Goal: Register for event/course

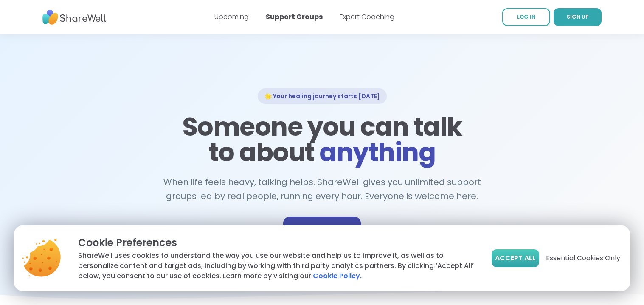
click at [518, 260] on span "Accept All" at bounding box center [515, 258] width 41 height 10
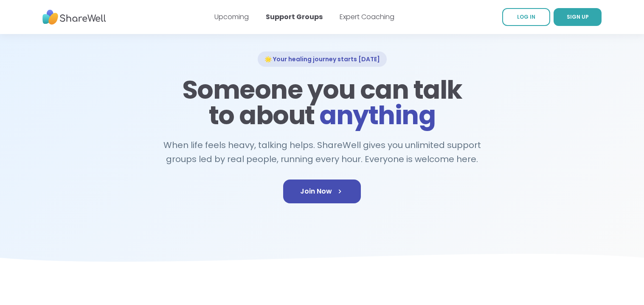
scroll to position [42, 0]
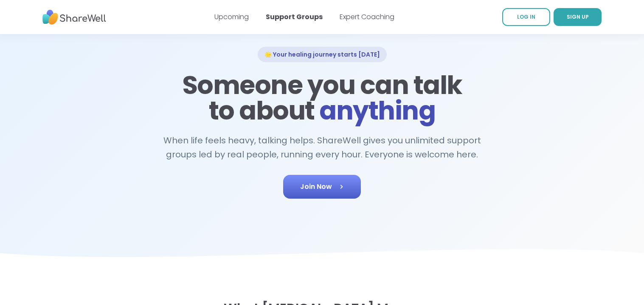
click at [335, 181] on link "Join Now" at bounding box center [322, 187] width 78 height 24
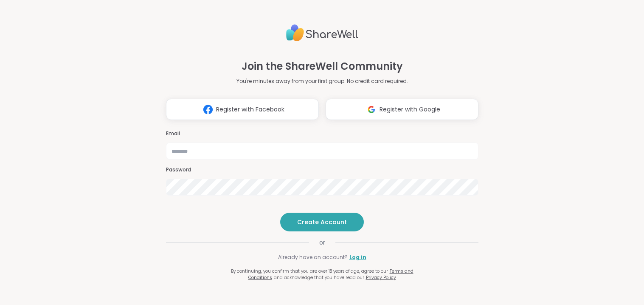
type input "**********"
click at [315, 226] on span "Create Account" at bounding box center [322, 221] width 50 height 8
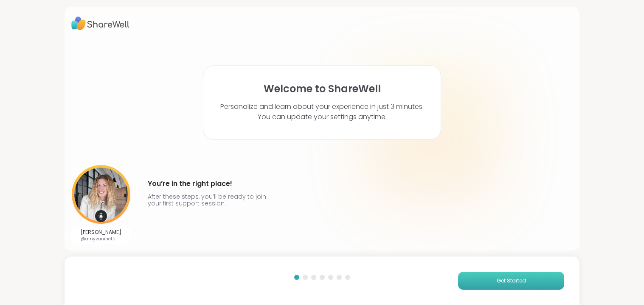
click at [529, 277] on button "Get Started" at bounding box center [511, 280] width 106 height 18
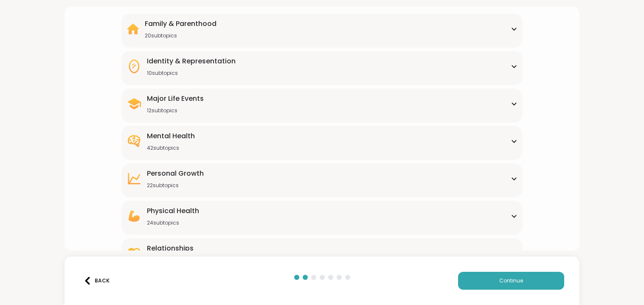
scroll to position [90, 0]
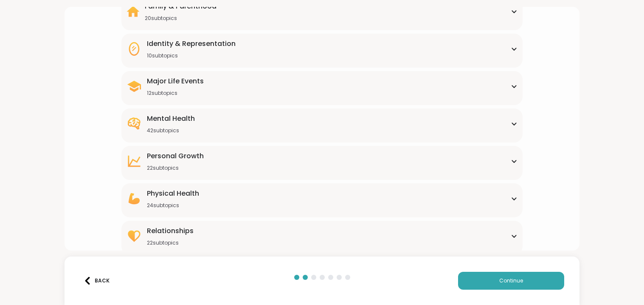
click at [246, 124] on div "Mental Health 42 subtopics" at bounding box center [322, 123] width 391 height 20
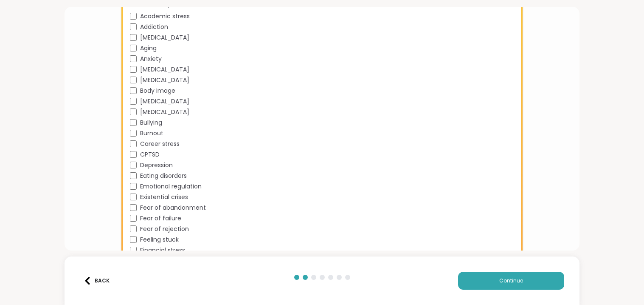
scroll to position [216, 0]
click at [495, 279] on button "Continue" at bounding box center [511, 280] width 106 height 18
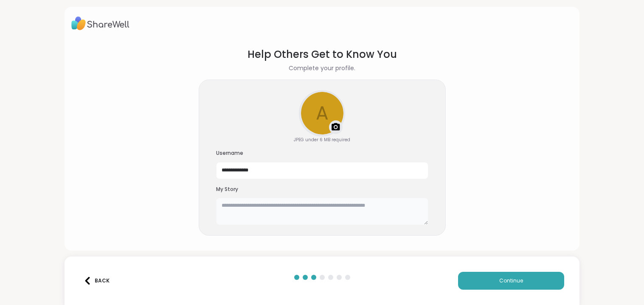
click at [302, 209] on textarea at bounding box center [322, 211] width 212 height 27
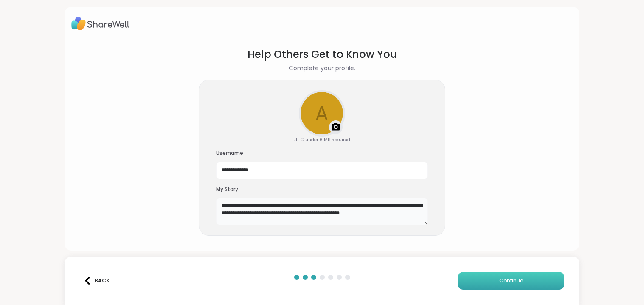
type textarea "**********"
click at [499, 280] on button "Continue" at bounding box center [511, 280] width 106 height 18
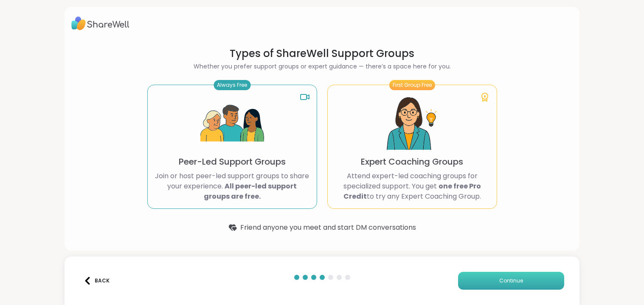
click at [495, 274] on button "Continue" at bounding box center [511, 280] width 106 height 18
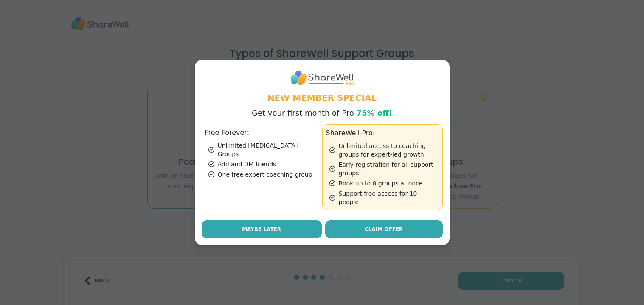
click at [272, 225] on span "Maybe Later" at bounding box center [261, 229] width 39 height 8
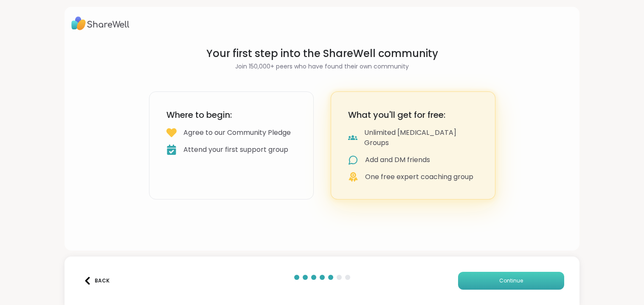
click at [488, 286] on button "Continue" at bounding box center [511, 280] width 106 height 18
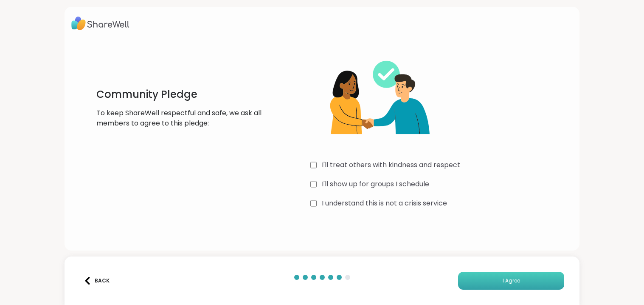
click at [498, 280] on button "I Agree" at bounding box center [511, 280] width 106 height 18
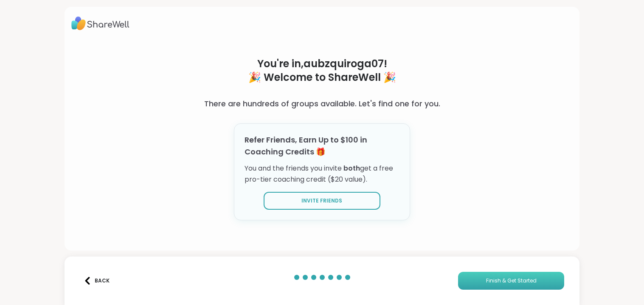
click at [536, 282] on span "Finish & Get Started" at bounding box center [511, 281] width 51 height 8
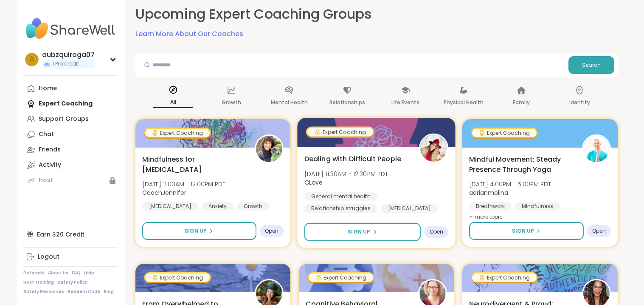
scroll to position [41, 0]
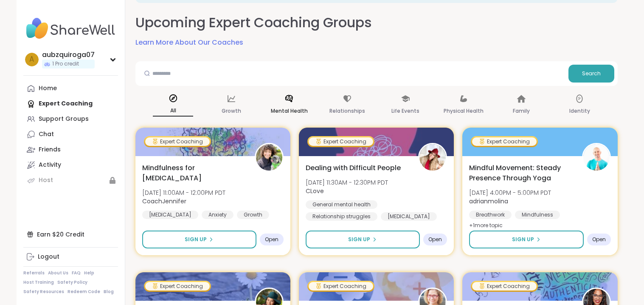
click at [301, 104] on div "Mental Health" at bounding box center [289, 104] width 40 height 31
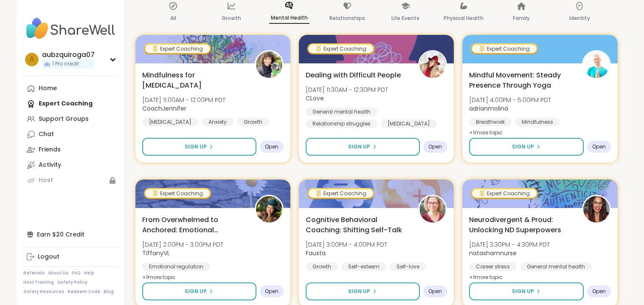
scroll to position [132, 0]
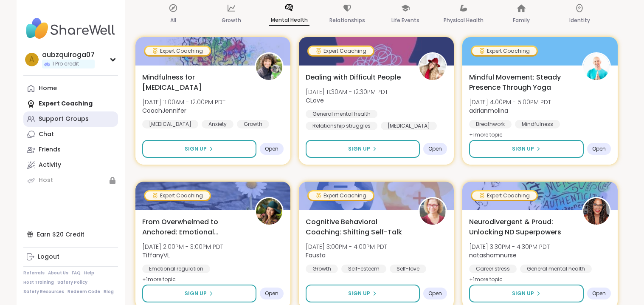
click at [71, 116] on div "Support Groups" at bounding box center [64, 119] width 50 height 8
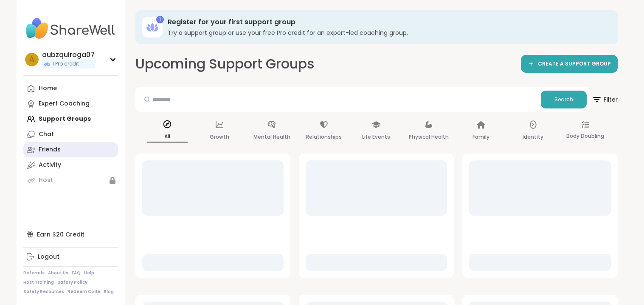
click at [55, 146] on div "Friends" at bounding box center [50, 149] width 22 height 8
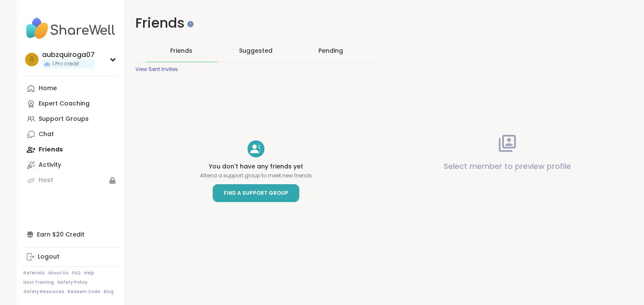
click at [254, 192] on span "Find a Support Group" at bounding box center [256, 193] width 65 height 8
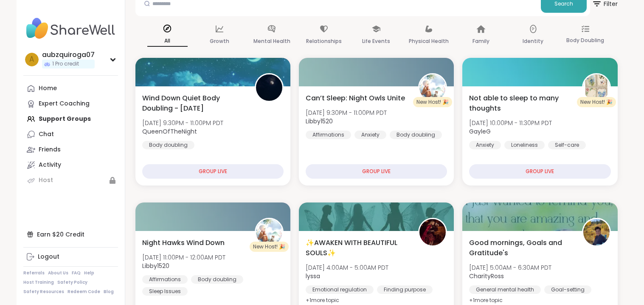
scroll to position [108, 0]
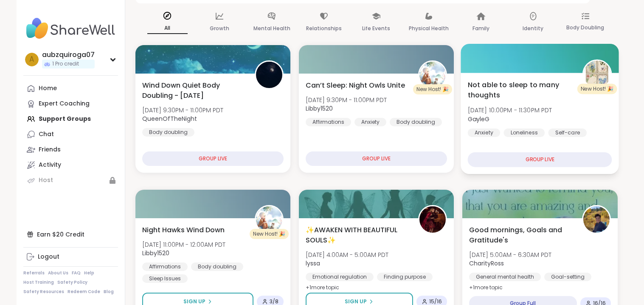
click at [542, 158] on div "GROUP LIVE" at bounding box center [540, 159] width 144 height 15
click at [545, 84] on span "Not able to sleep to many thoughts" at bounding box center [520, 89] width 105 height 21
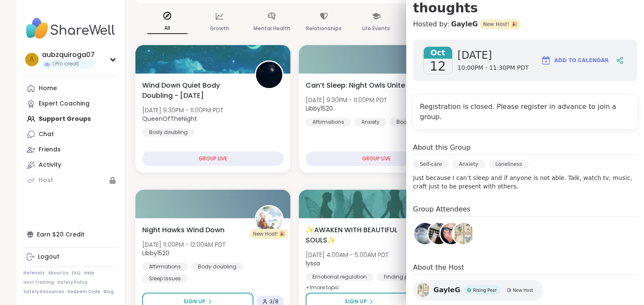
scroll to position [135, 0]
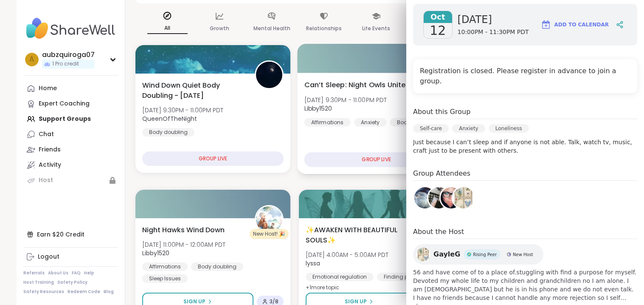
click at [307, 62] on div at bounding box center [376, 58] width 158 height 29
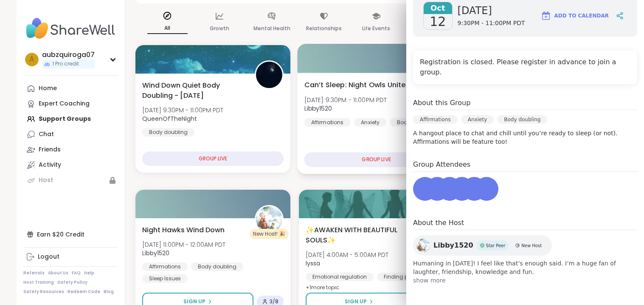
scroll to position [119, 0]
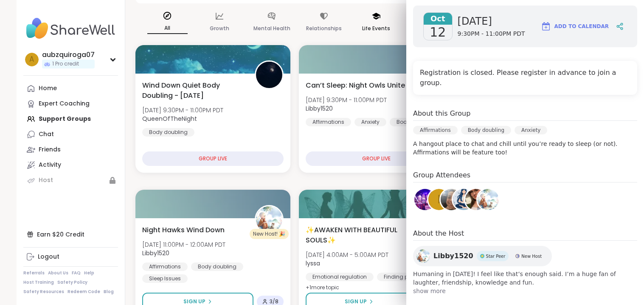
click at [357, 37] on div "Life Events" at bounding box center [376, 22] width 40 height 31
